Goal: Book appointment/travel/reservation

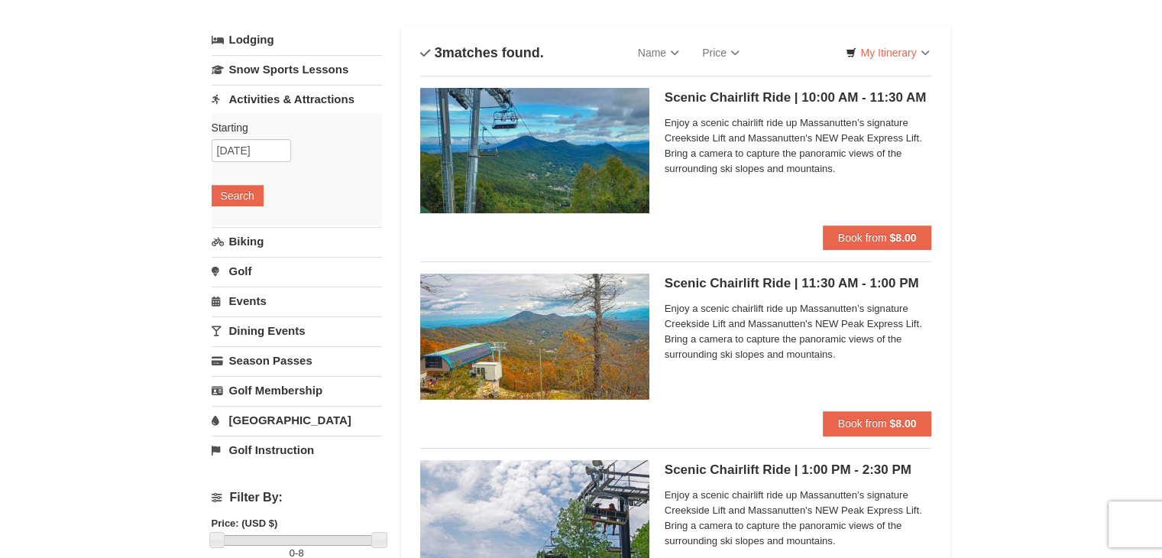
scroll to position [153, 0]
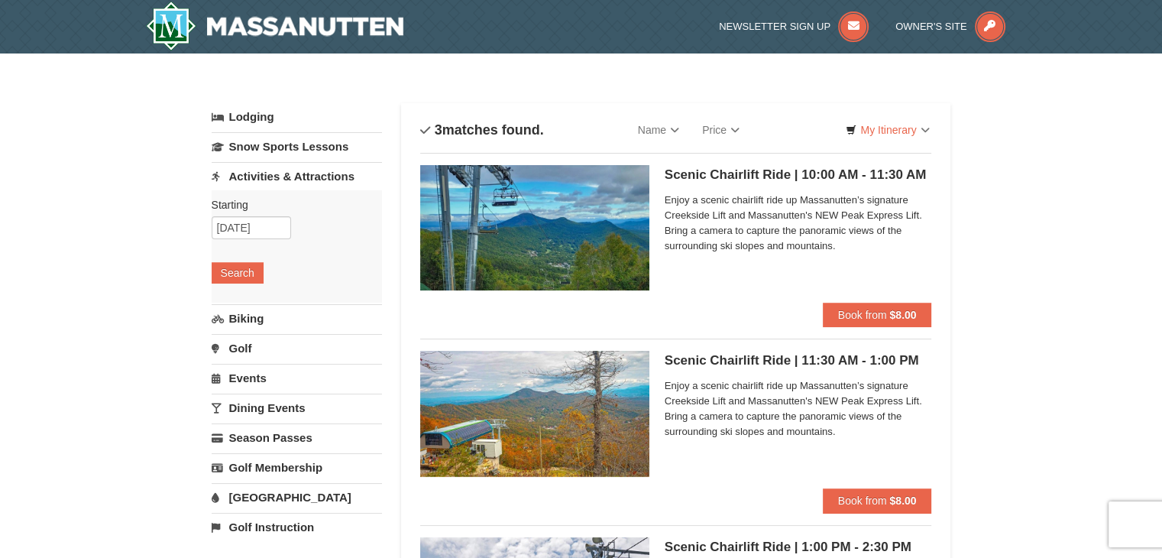
click at [716, 214] on span "Enjoy a scenic chairlift ride up Massanutten’s signature Creekside Lift and Mas…" at bounding box center [798, 222] width 267 height 61
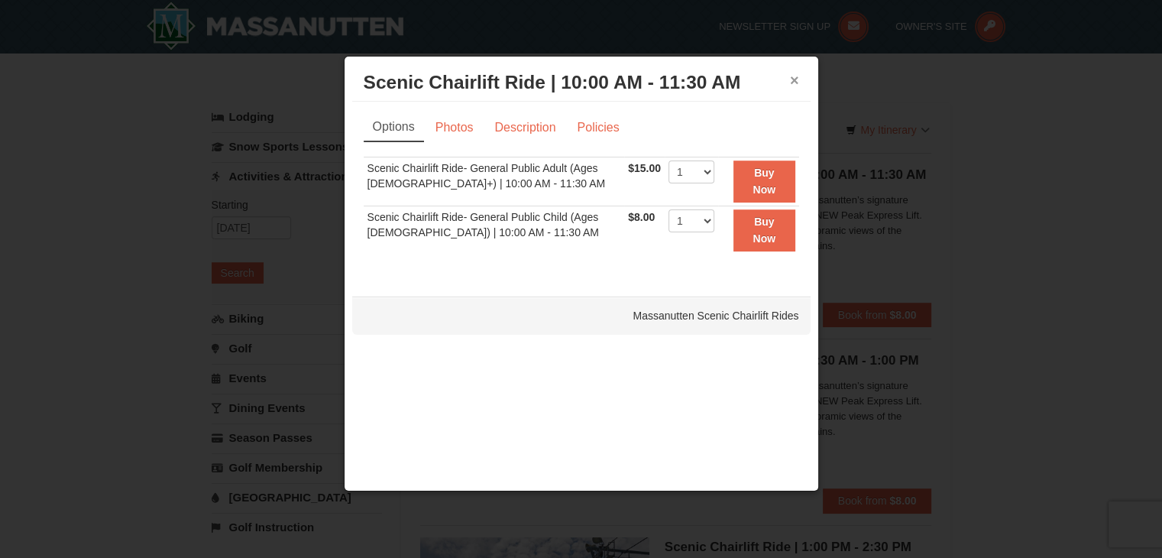
click at [796, 84] on button "×" at bounding box center [794, 80] width 9 height 15
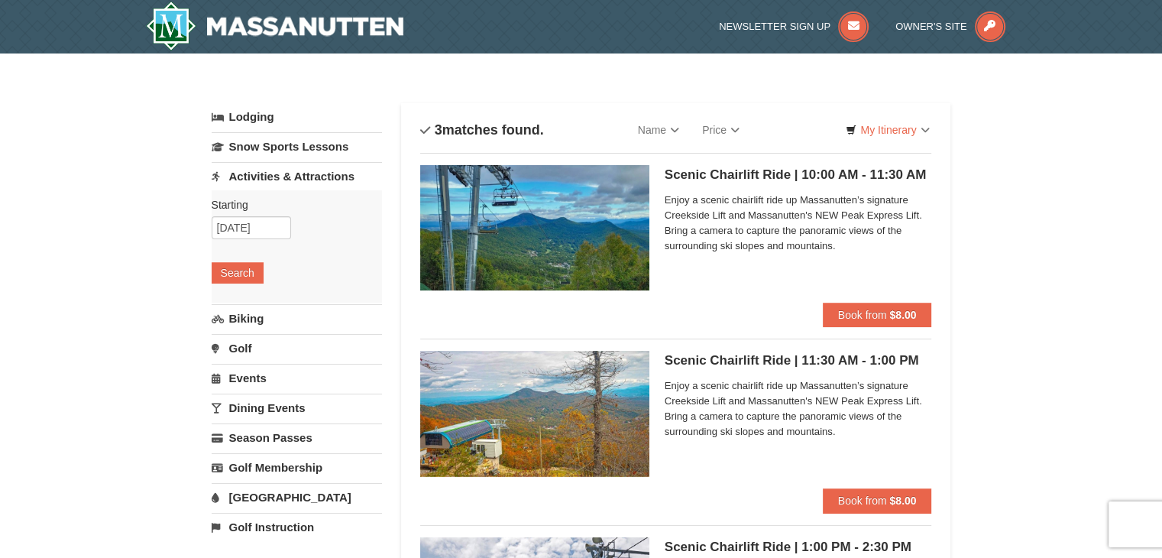
click at [743, 235] on span "Enjoy a scenic chairlift ride up Massanutten’s signature Creekside Lift and Mas…" at bounding box center [798, 222] width 267 height 61
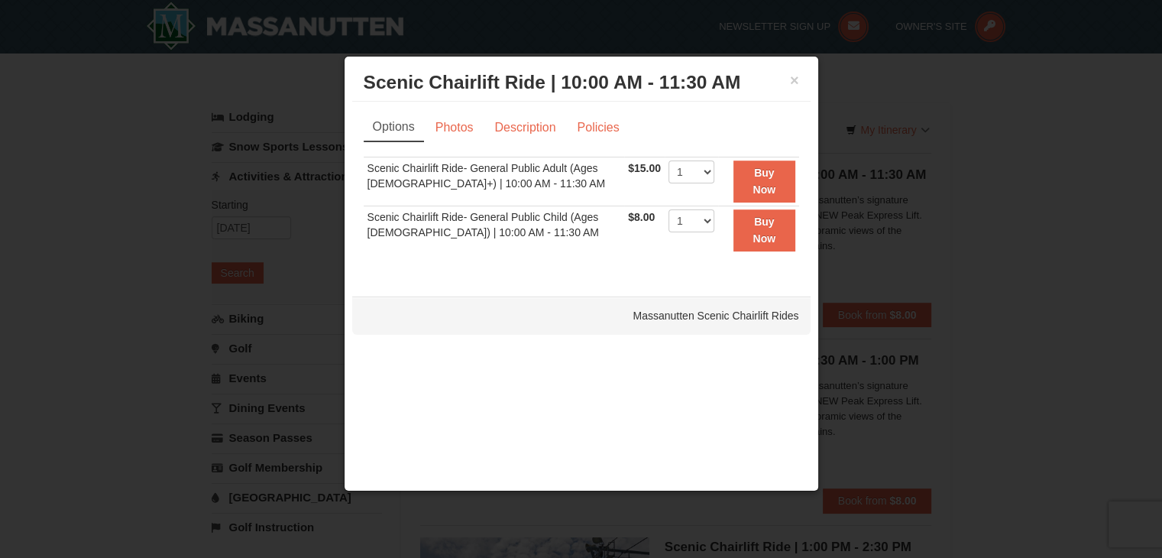
click at [883, 118] on div at bounding box center [581, 279] width 1162 height 558
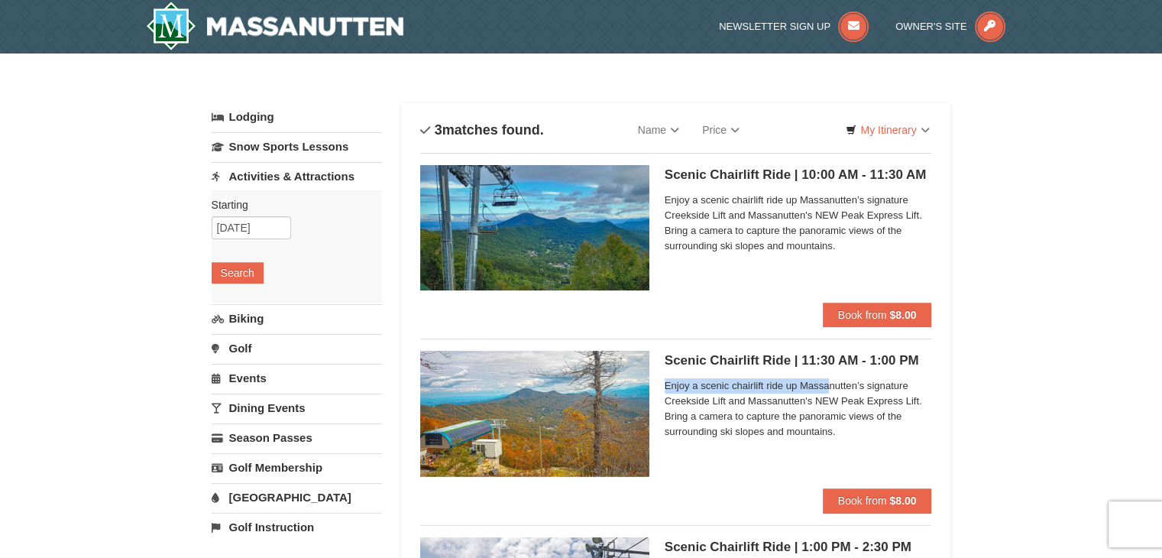
drag, startPoint x: 917, startPoint y: 358, endPoint x: 830, endPoint y: 369, distance: 87.7
click at [830, 369] on div "Scenic Chairlift Ride | 11:30 AM - 1:00 PM Massanutten Scenic Chairlift Rides E…" at bounding box center [798, 419] width 267 height 137
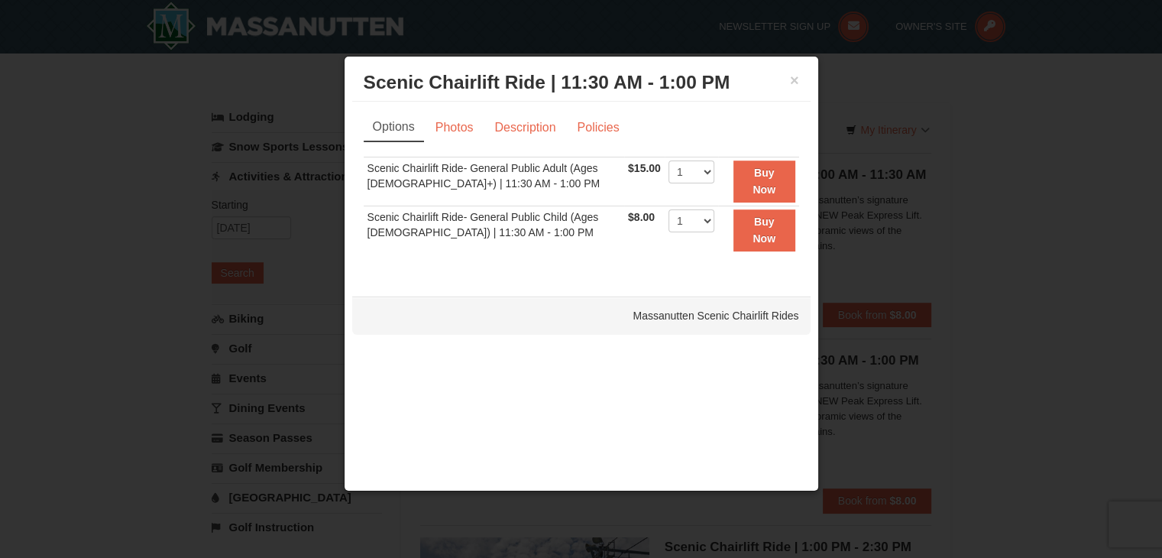
click at [816, 365] on div "× Scenic Chairlift Ride | 11:30 AM - 1:00 PM Massanutten Scenic Chairlift Rides…" at bounding box center [581, 273] width 475 height 435
click at [899, 377] on div at bounding box center [581, 279] width 1162 height 558
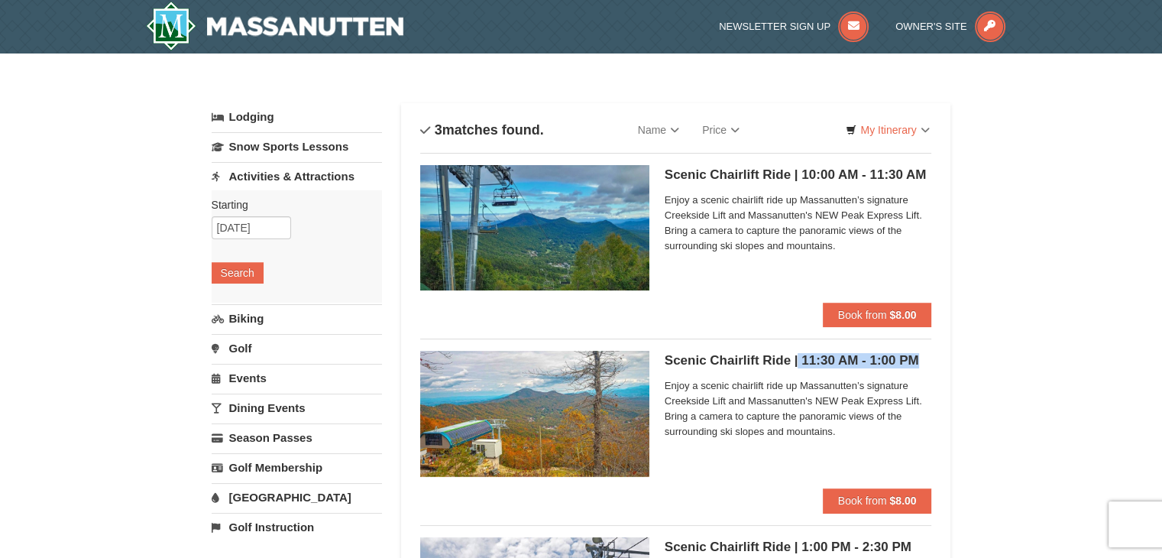
drag, startPoint x: 918, startPoint y: 359, endPoint x: 798, endPoint y: 363, distance: 120.0
click at [798, 363] on h5 "Scenic Chairlift Ride | 11:30 AM - 1:00 PM Massanutten Scenic Chairlift Rides" at bounding box center [798, 360] width 267 height 15
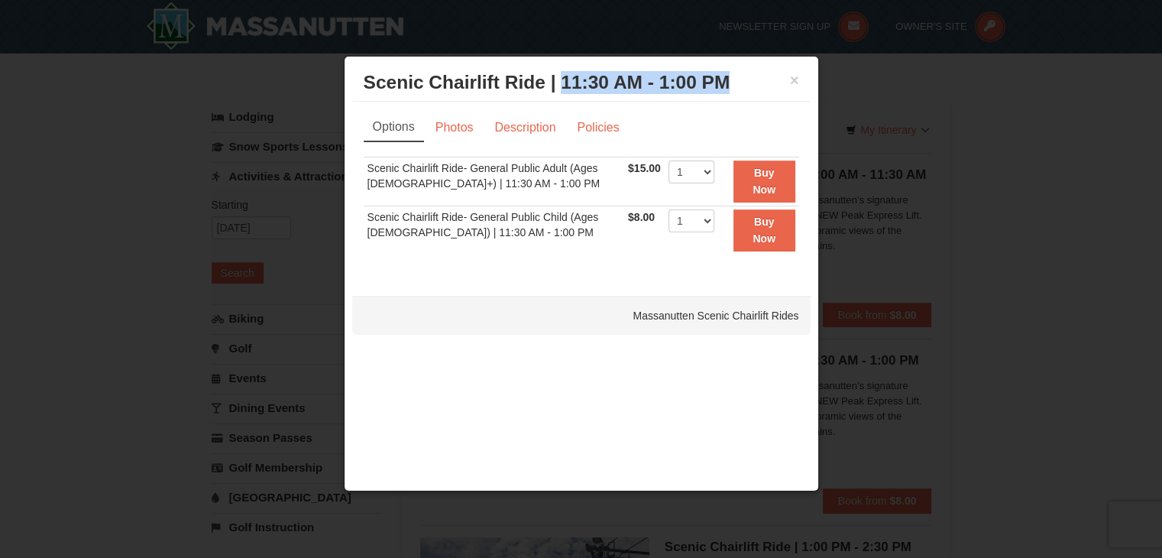
drag, startPoint x: 729, startPoint y: 86, endPoint x: 565, endPoint y: 89, distance: 163.5
click at [565, 89] on h3 "Scenic Chairlift Ride | 11:30 AM - 1:00 PM Massanutten Scenic Chairlift Rides" at bounding box center [581, 82] width 435 height 23
copy h3 "11:30 AM - 1:00 PM"
